Goal: Find contact information: Find contact information

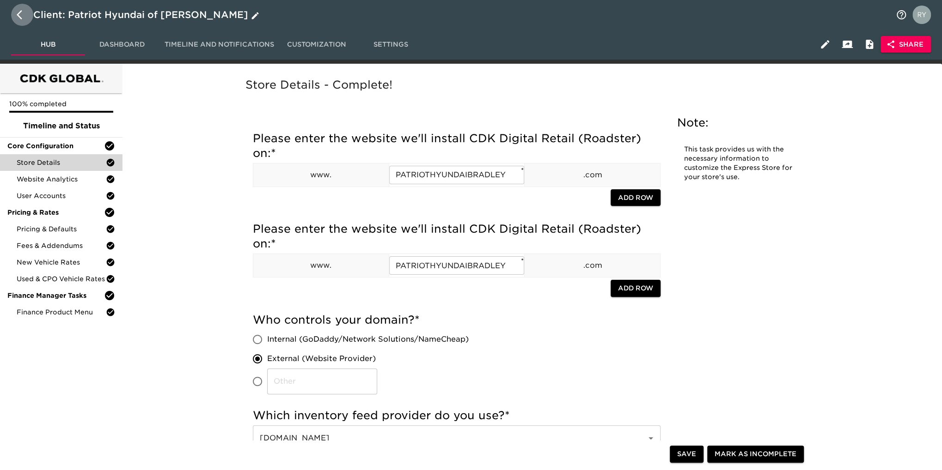
click at [20, 16] on icon "button" at bounding box center [22, 14] width 11 height 11
select select "10"
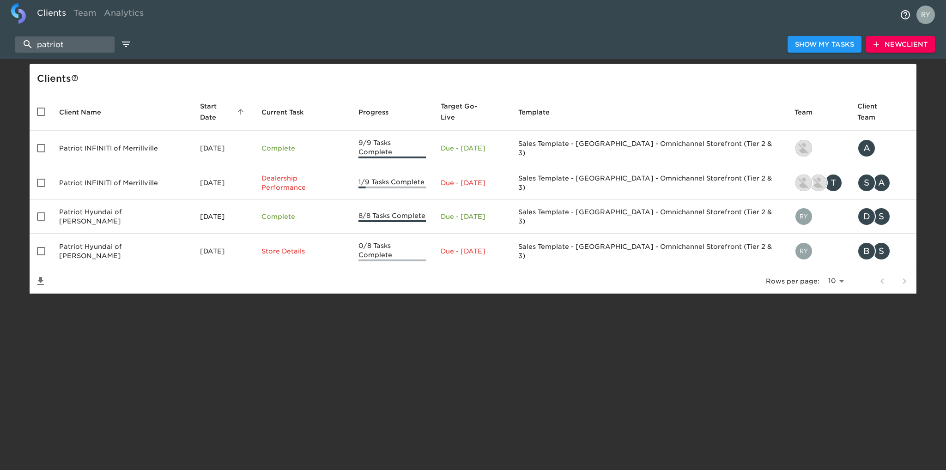
drag, startPoint x: 81, startPoint y: 41, endPoint x: 0, endPoint y: 43, distance: 81.4
click at [0, 43] on div "patriot Show My Tasks New Client" at bounding box center [473, 45] width 946 height 30
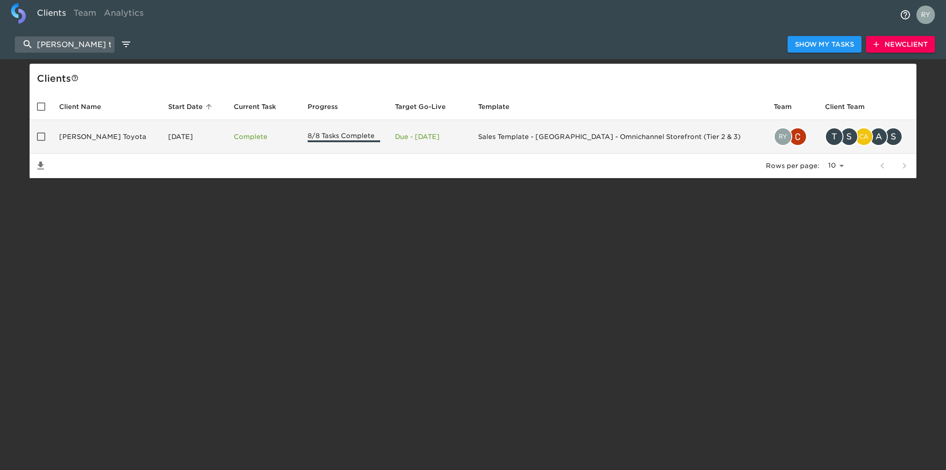
type input "[PERSON_NAME] toy"
click at [92, 139] on td "[PERSON_NAME] Toyota" at bounding box center [106, 137] width 109 height 34
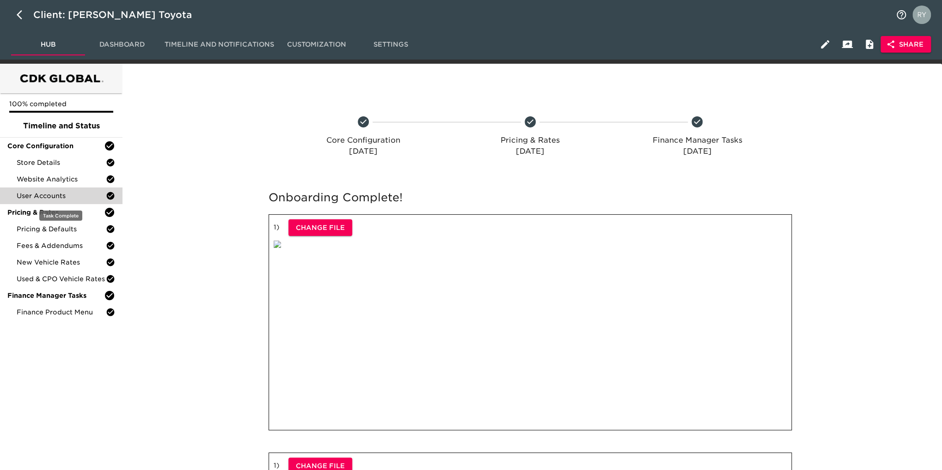
click at [58, 198] on span "User Accounts" at bounding box center [61, 195] width 89 height 9
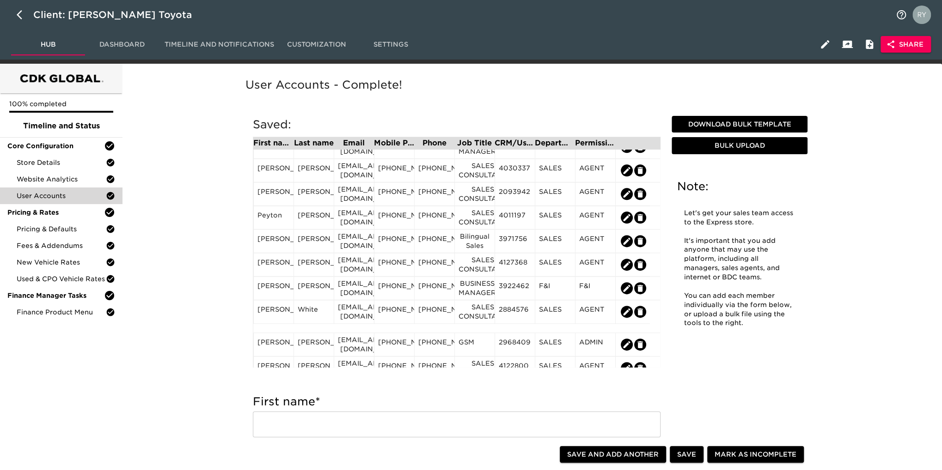
scroll to position [920, 0]
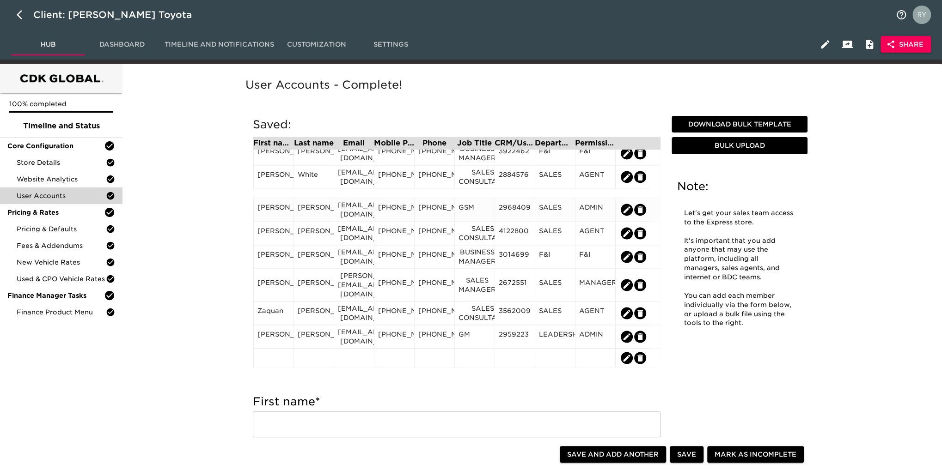
click at [344, 213] on div "[EMAIL_ADDRESS][DOMAIN_NAME]" at bounding box center [354, 210] width 32 height 18
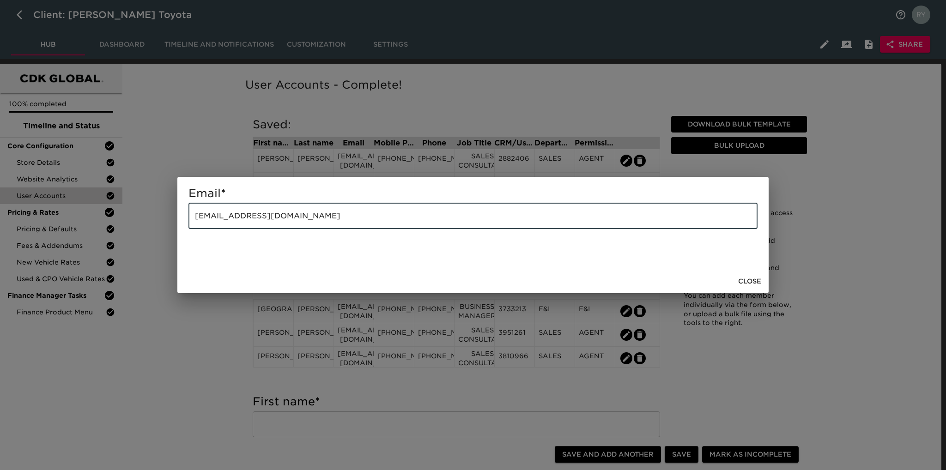
drag, startPoint x: 347, startPoint y: 212, endPoint x: 100, endPoint y: 215, distance: 246.3
click at [100, 215] on div "Email * [EMAIL_ADDRESS][DOMAIN_NAME] ​ Close" at bounding box center [473, 235] width 946 height 470
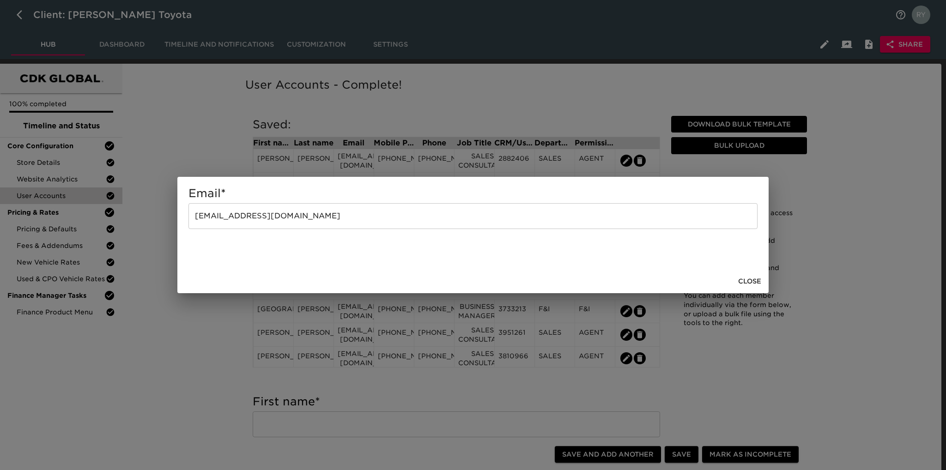
click at [181, 365] on div "Email * [EMAIL_ADDRESS][DOMAIN_NAME] ​ Close" at bounding box center [473, 235] width 946 height 470
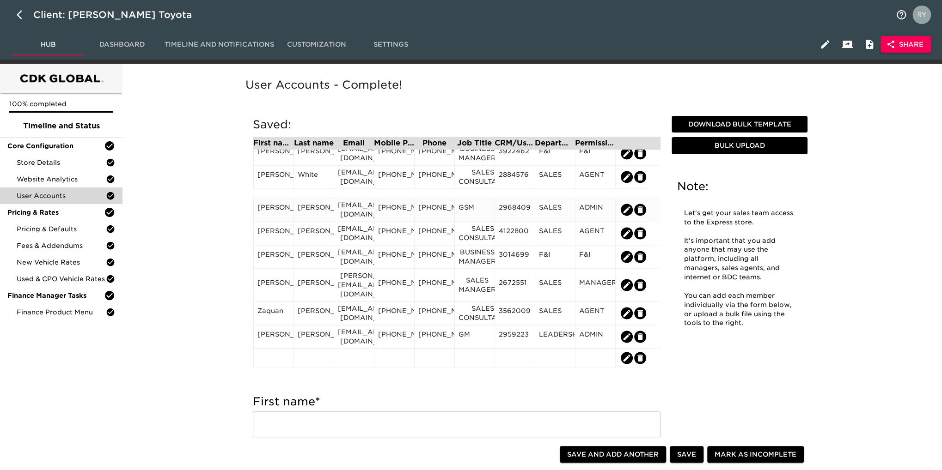
click at [407, 210] on div "[PHONE_NUMBER]" at bounding box center [394, 210] width 32 height 14
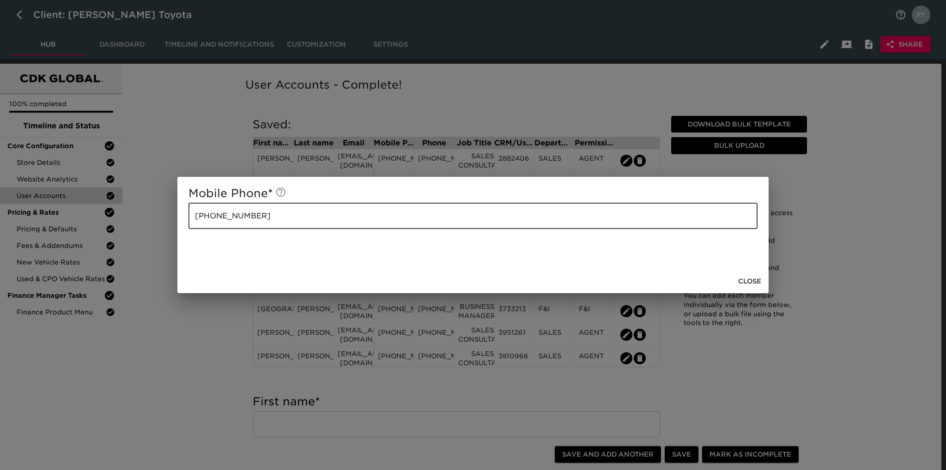
drag, startPoint x: 292, startPoint y: 217, endPoint x: 141, endPoint y: 227, distance: 151.9
click at [141, 227] on div "Mobile Phone * [PHONE_NUMBER] ​ Close" at bounding box center [473, 235] width 946 height 470
click at [203, 140] on div "Mobile Phone * [PHONE_NUMBER] ​ Close" at bounding box center [473, 235] width 946 height 470
